Goal: Information Seeking & Learning: Learn about a topic

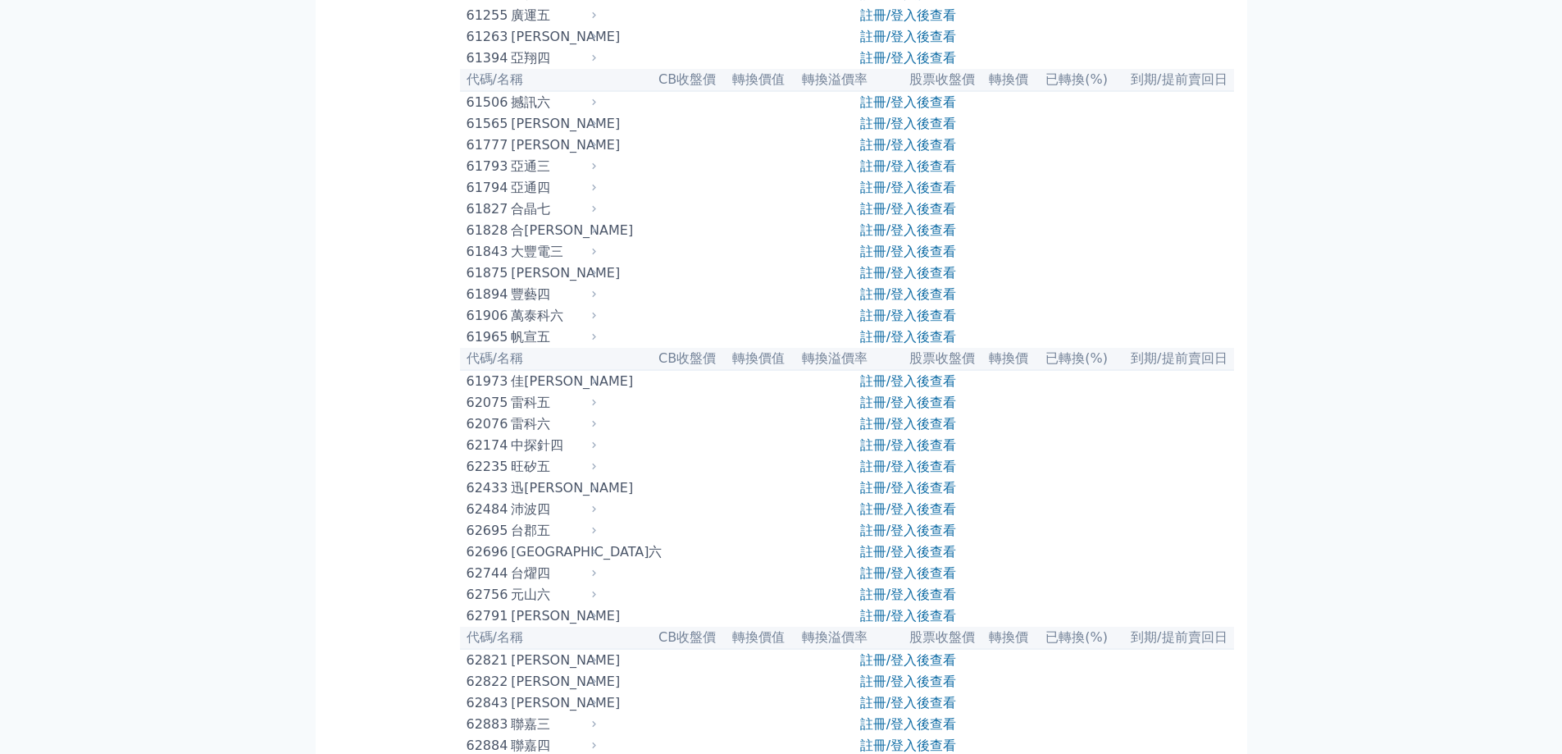
scroll to position [6595, 0]
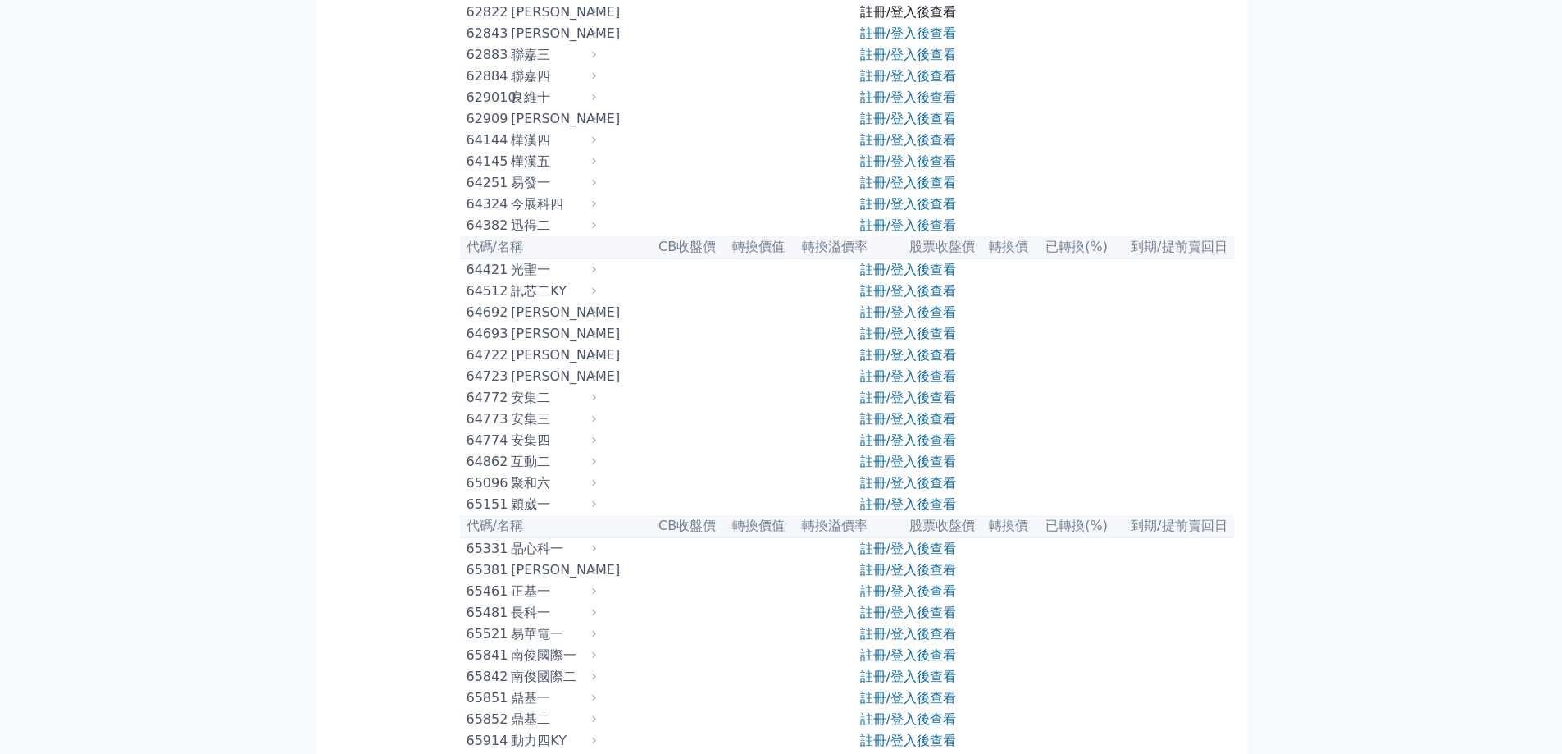
click at [885, 20] on link "註冊/登入後查看" at bounding box center [908, 12] width 96 height 16
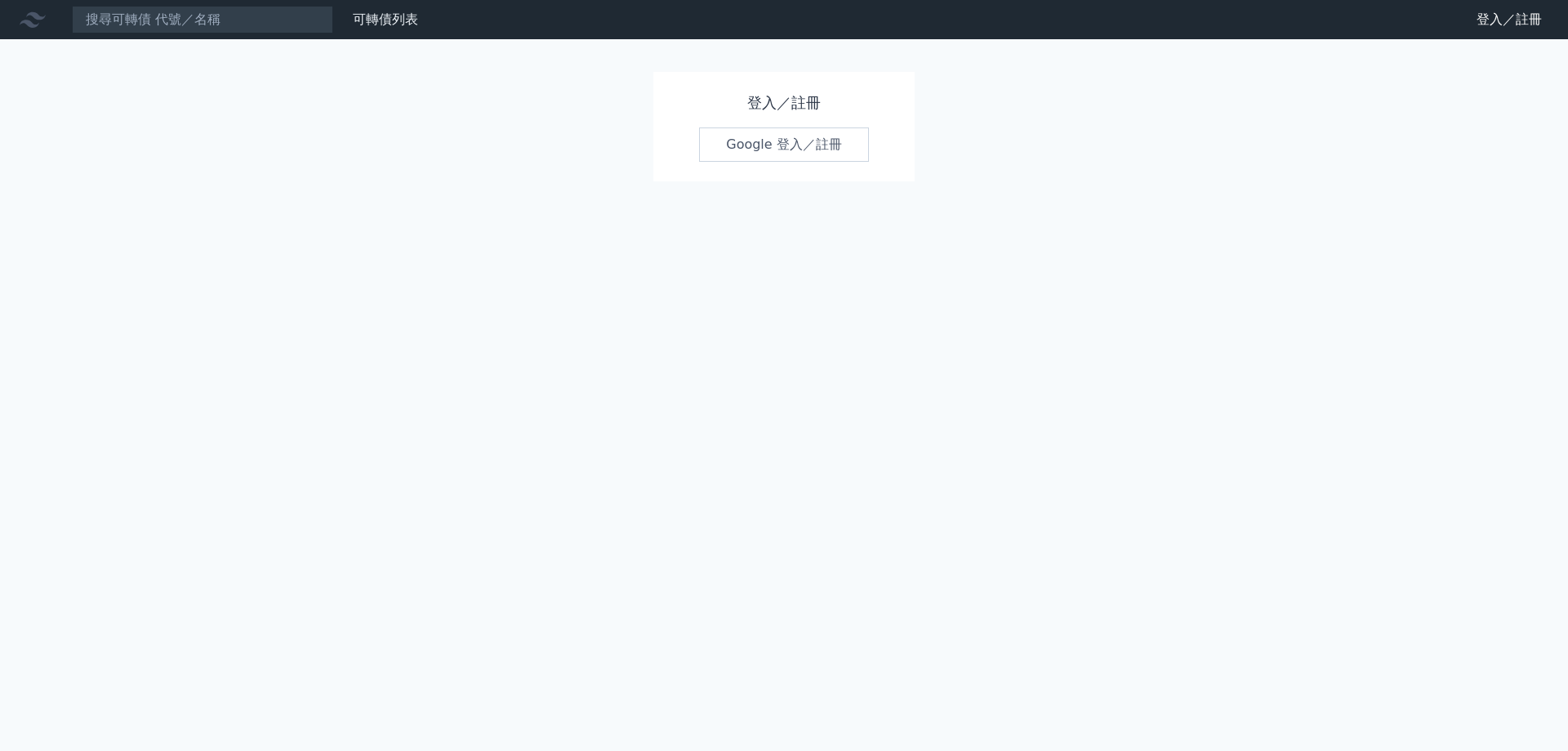
click at [796, 138] on link "Google 登入／註冊" at bounding box center [784, 144] width 170 height 34
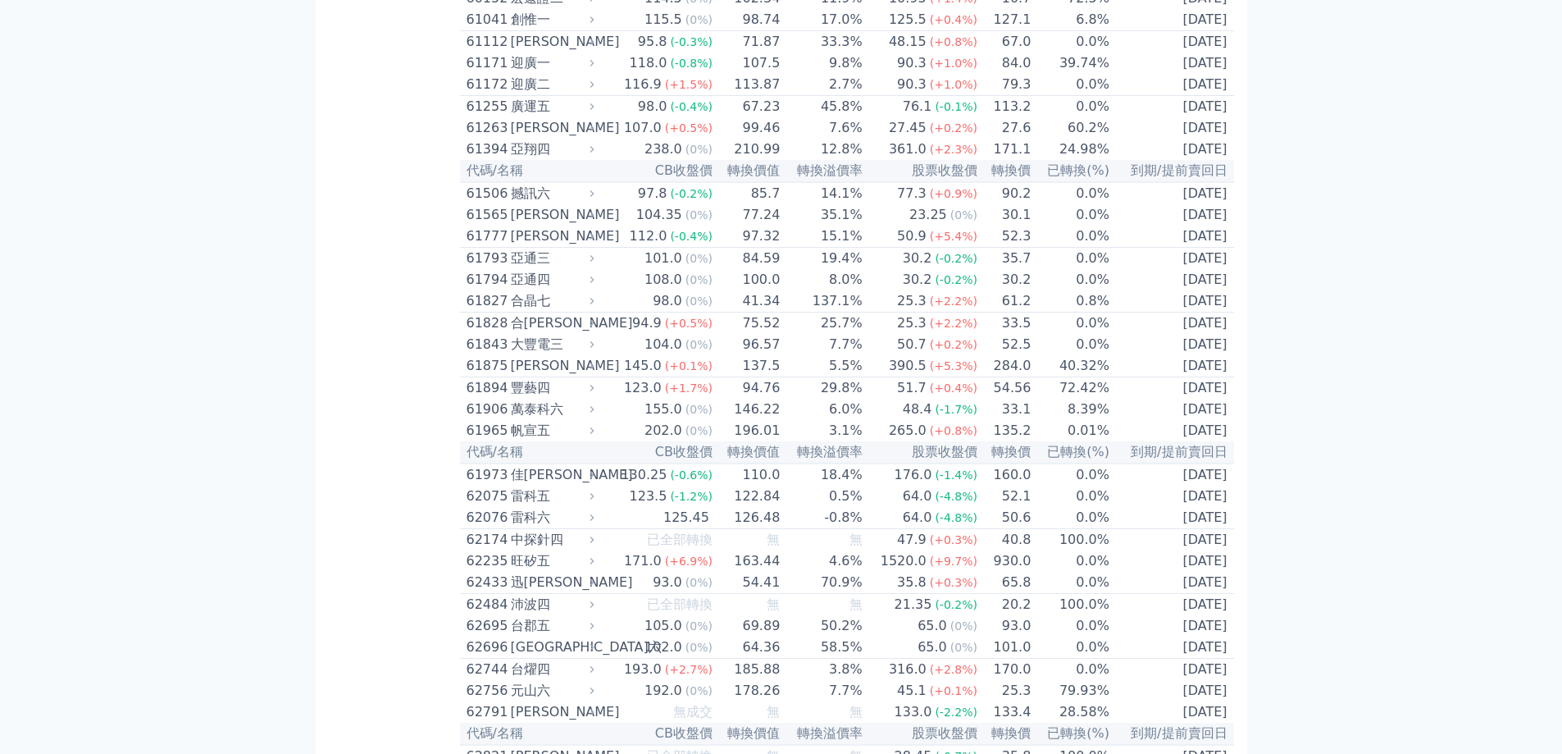
scroll to position [6733, 0]
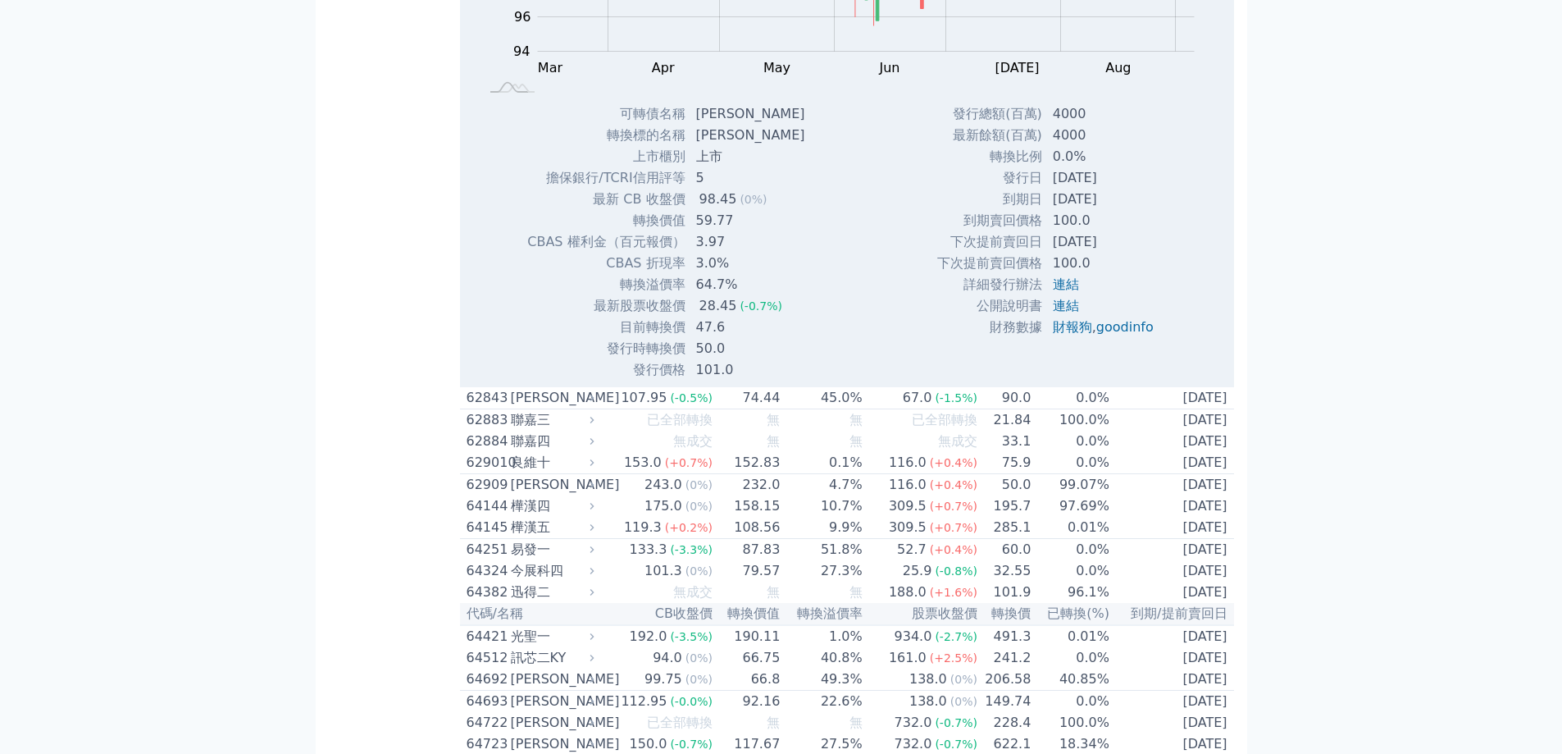
scroll to position [7061, 0]
